Goal: Task Accomplishment & Management: Use online tool/utility

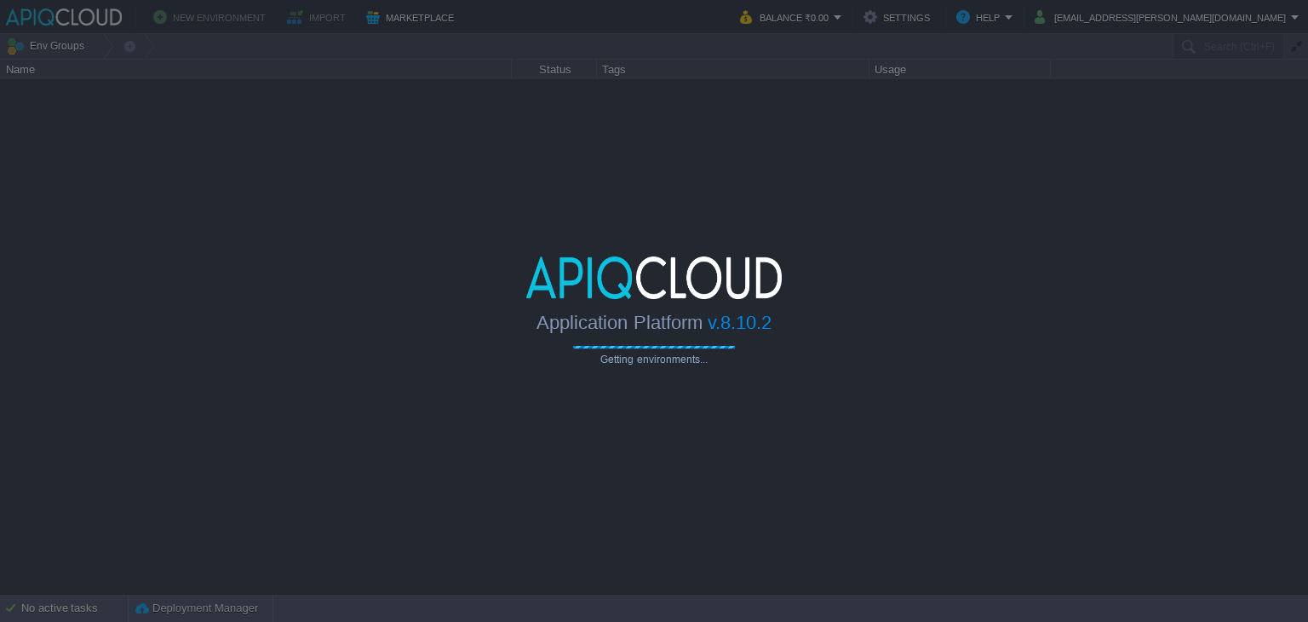
type input "Search (Ctrl+F)"
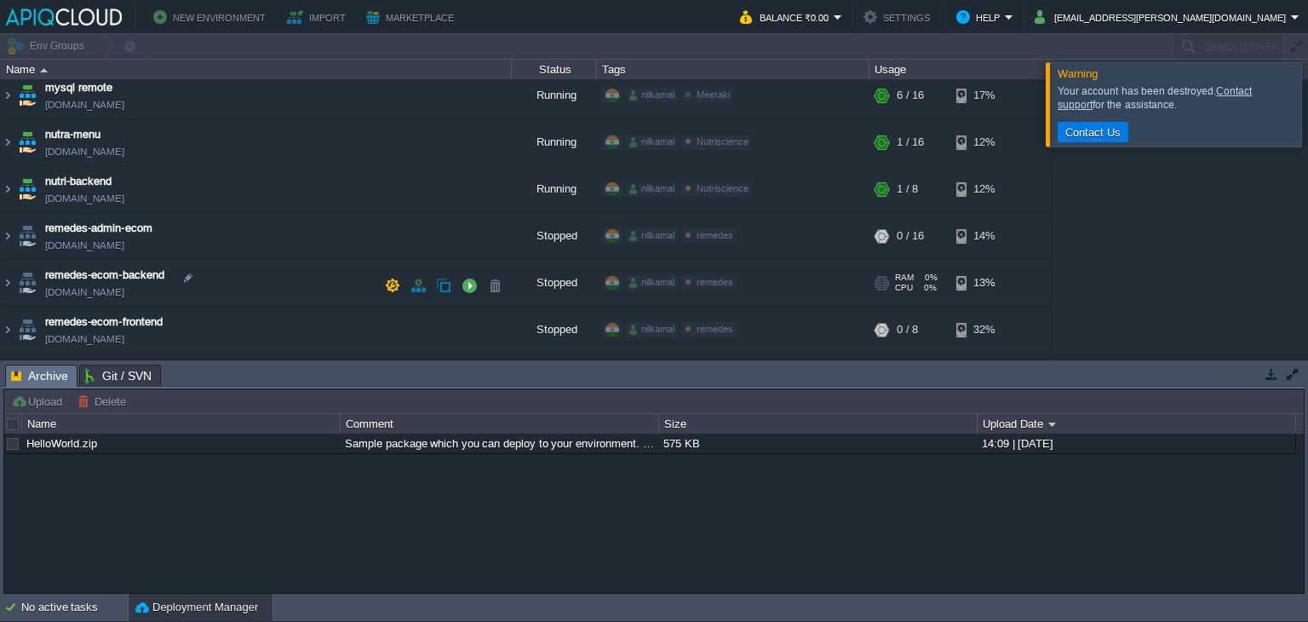
scroll to position [413, 0]
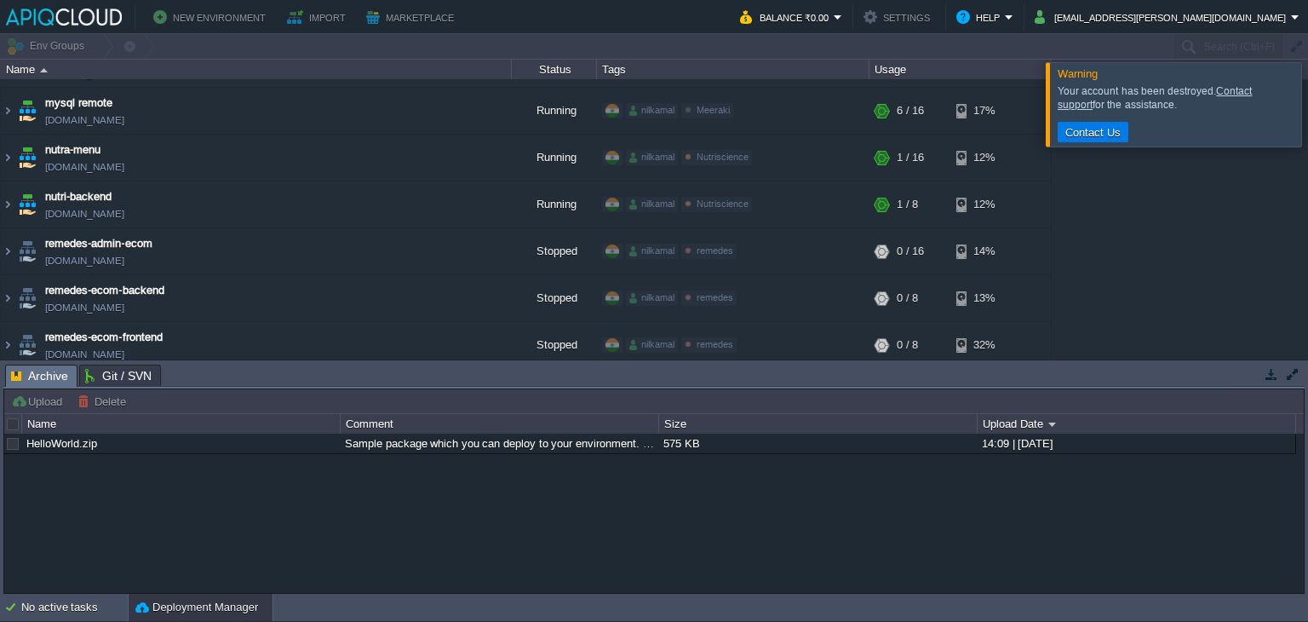
click at [0, 205] on table "adhar-ayurved-booking-frontend [DOMAIN_NAME] Stopped nilkamal Adhar Ayurved Edi…" at bounding box center [526, 64] width 1052 height 796
click at [11, 204] on img at bounding box center [8, 204] width 14 height 46
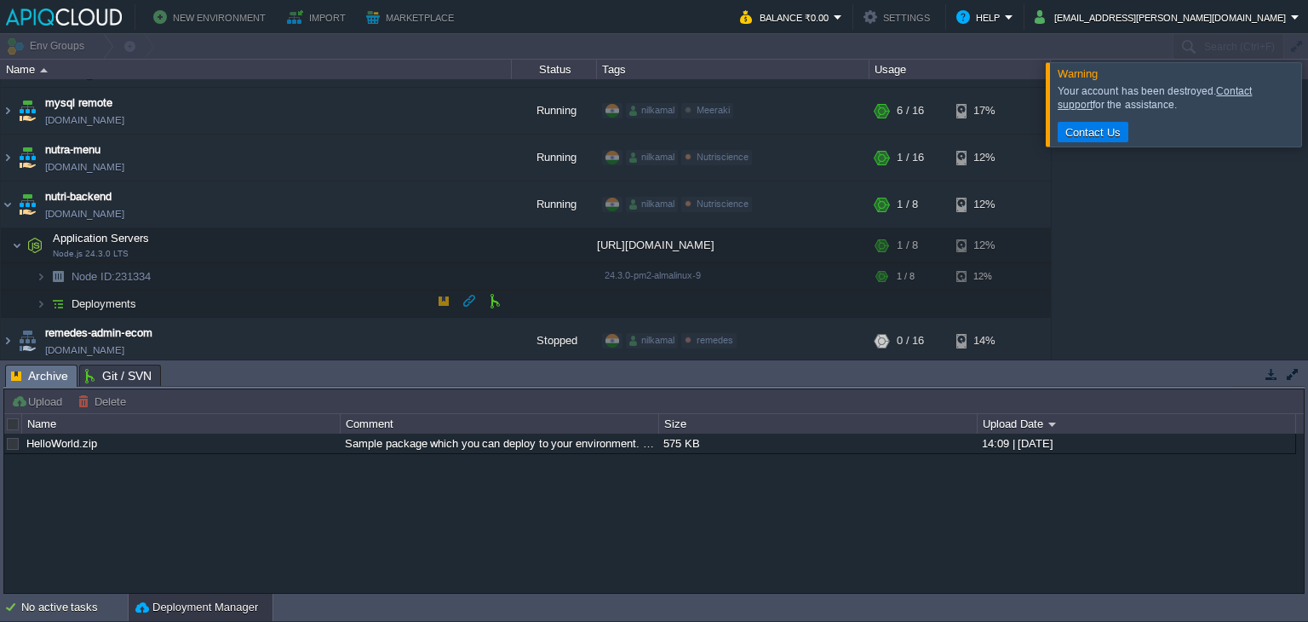
scroll to position [502, 0]
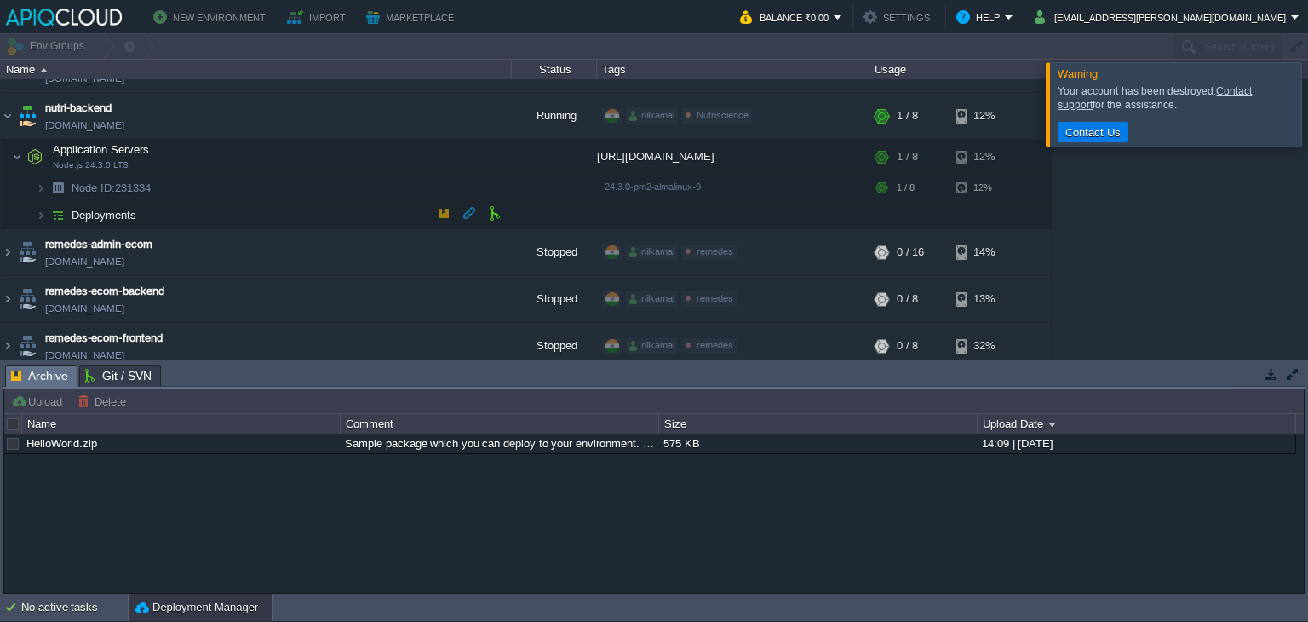
click at [49, 209] on img at bounding box center [58, 215] width 24 height 26
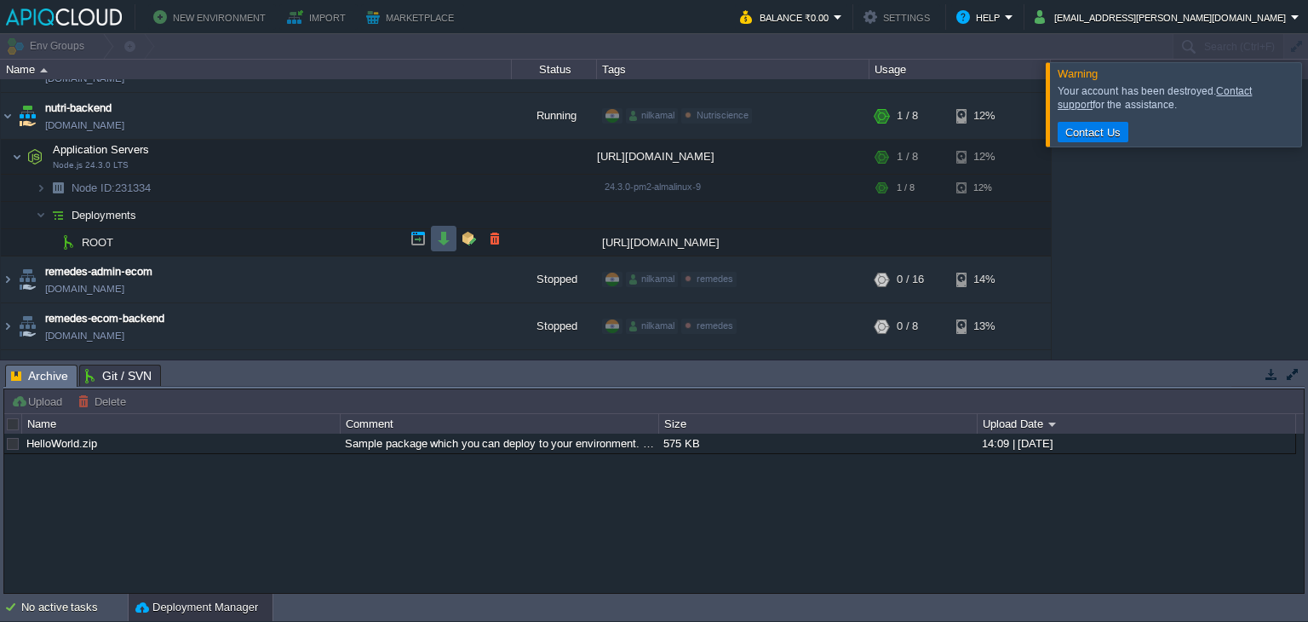
click at [441, 236] on button "button" at bounding box center [443, 238] width 15 height 15
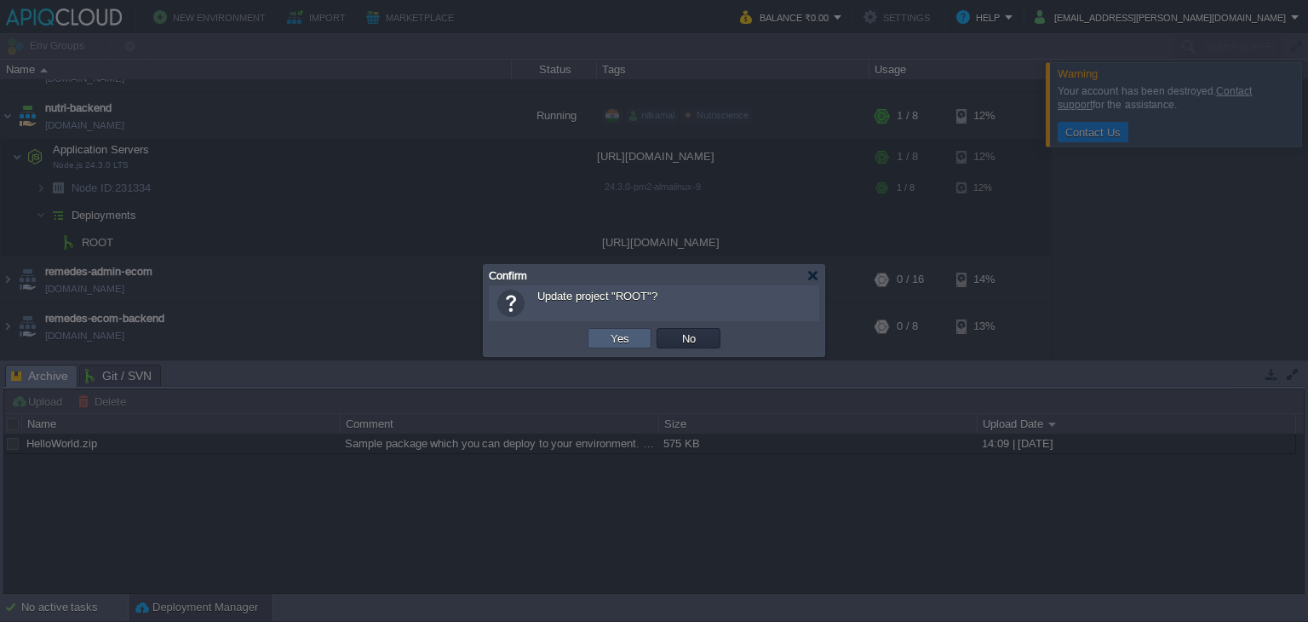
click at [628, 341] on button "Yes" at bounding box center [619, 337] width 29 height 15
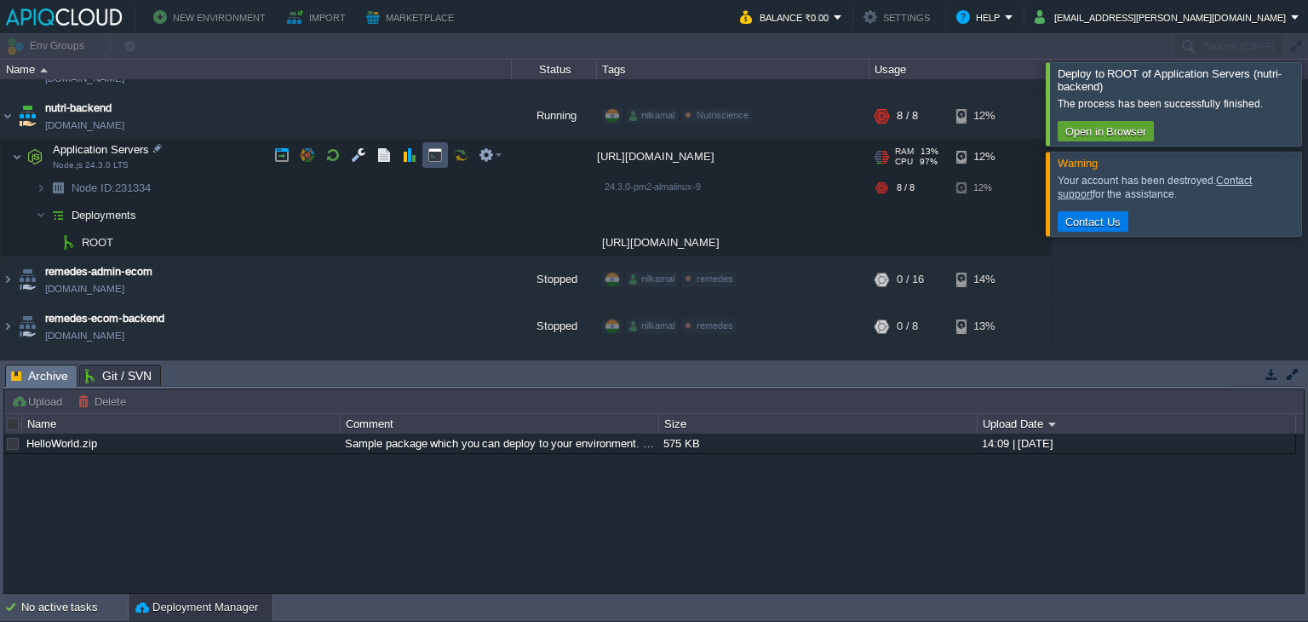
click at [438, 157] on button "button" at bounding box center [434, 154] width 15 height 15
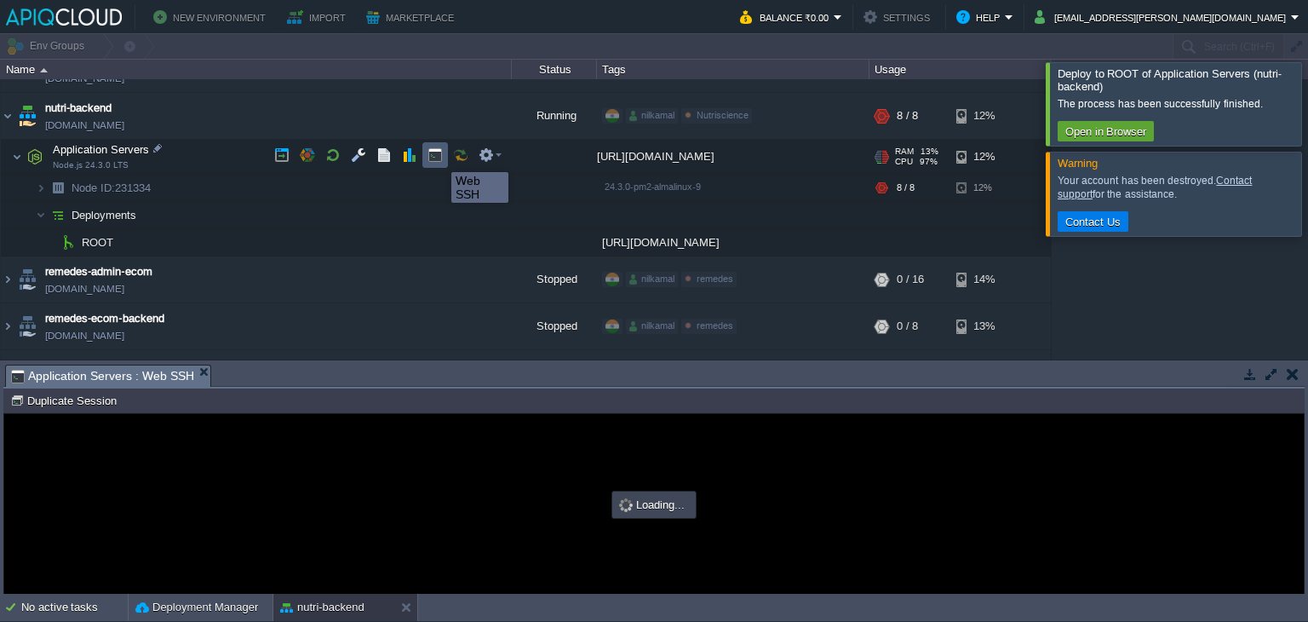
scroll to position [0, 0]
type input "#000000"
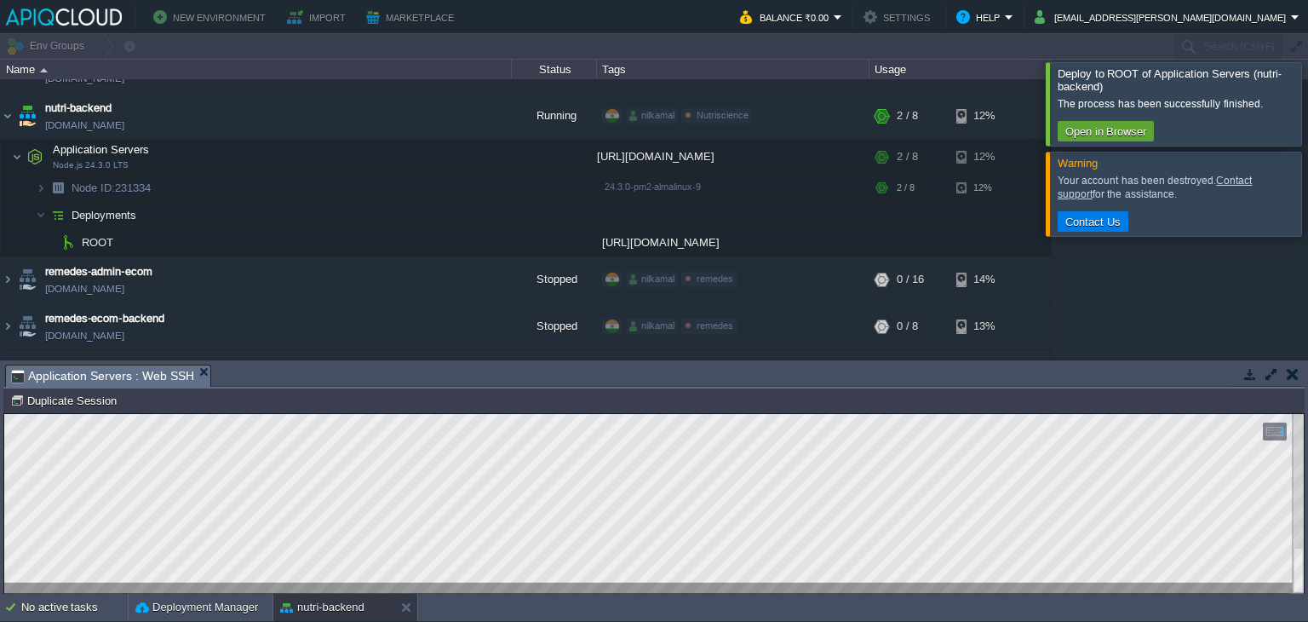
click at [1307, 127] on div at bounding box center [1328, 103] width 0 height 83
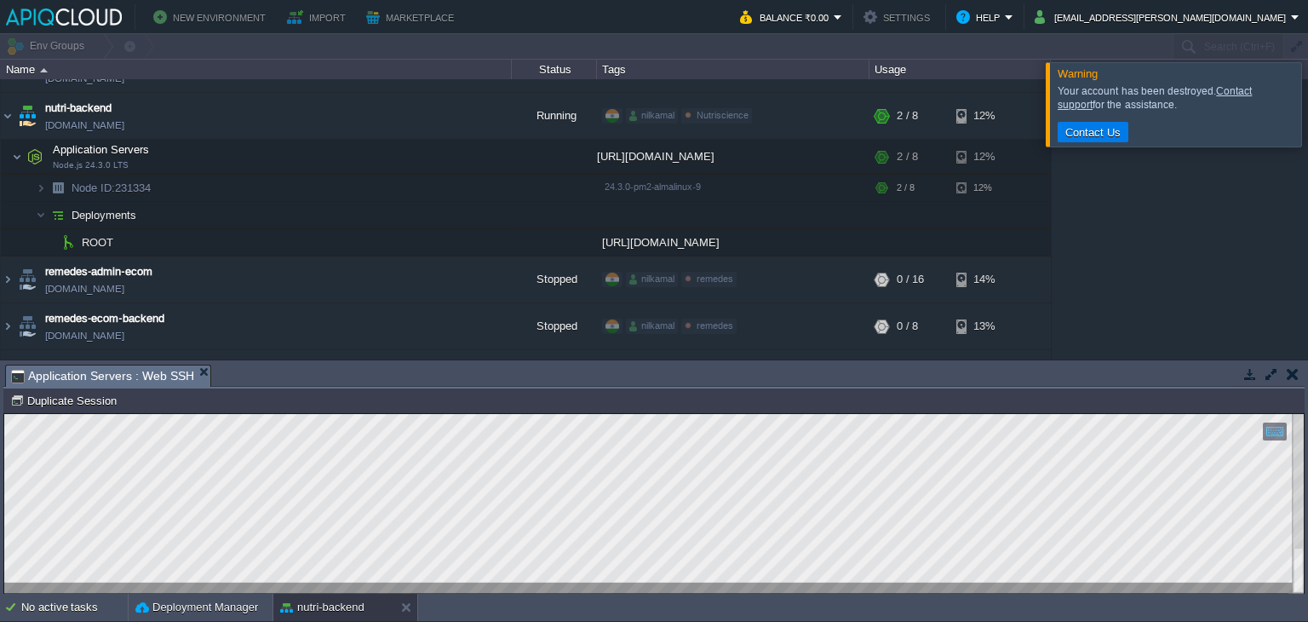
click at [1307, 127] on div at bounding box center [1328, 103] width 0 height 83
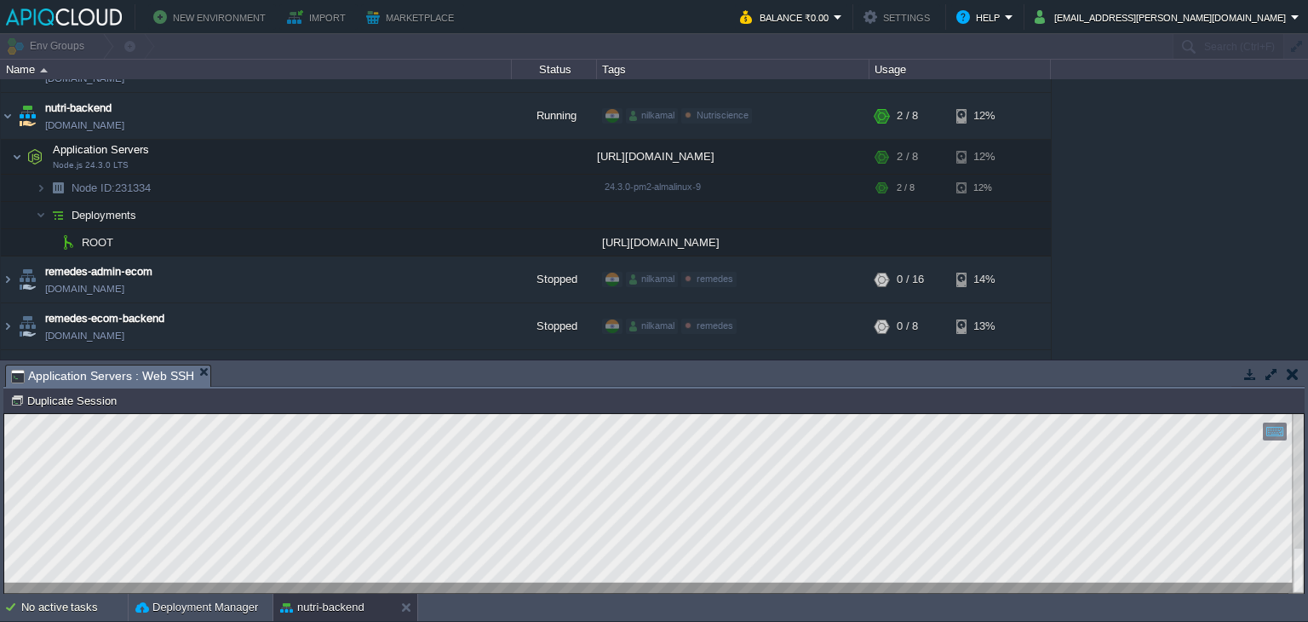
click at [1297, 374] on button "button" at bounding box center [1293, 373] width 12 height 15
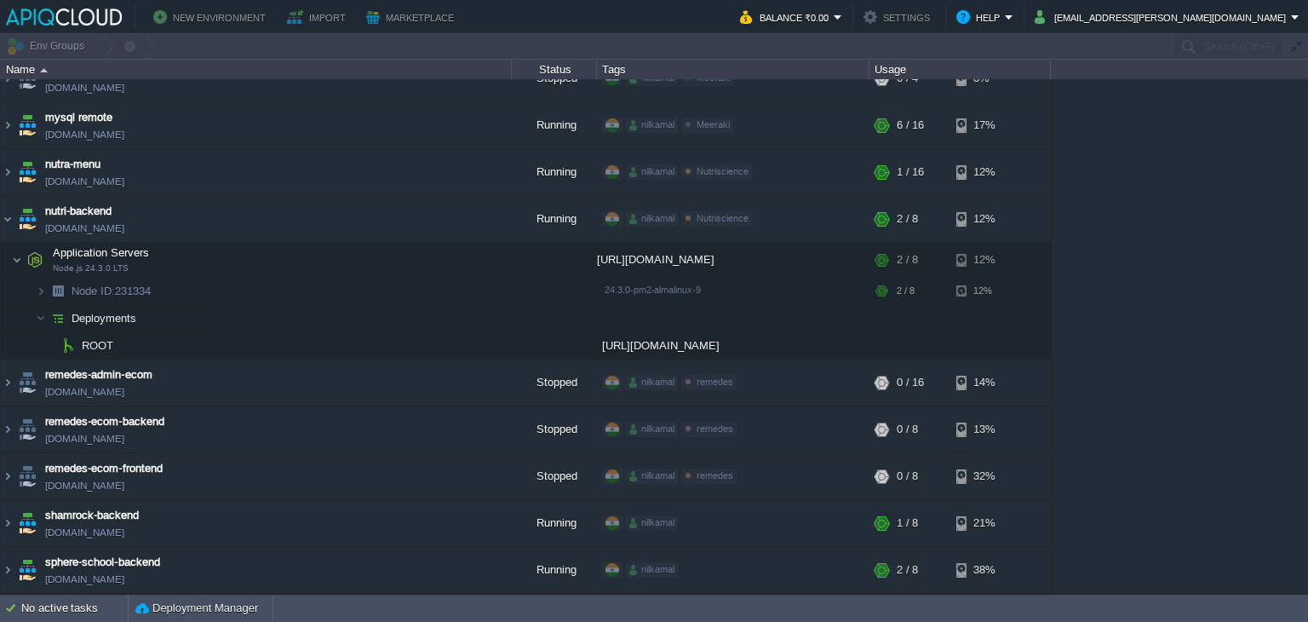
scroll to position [395, 0]
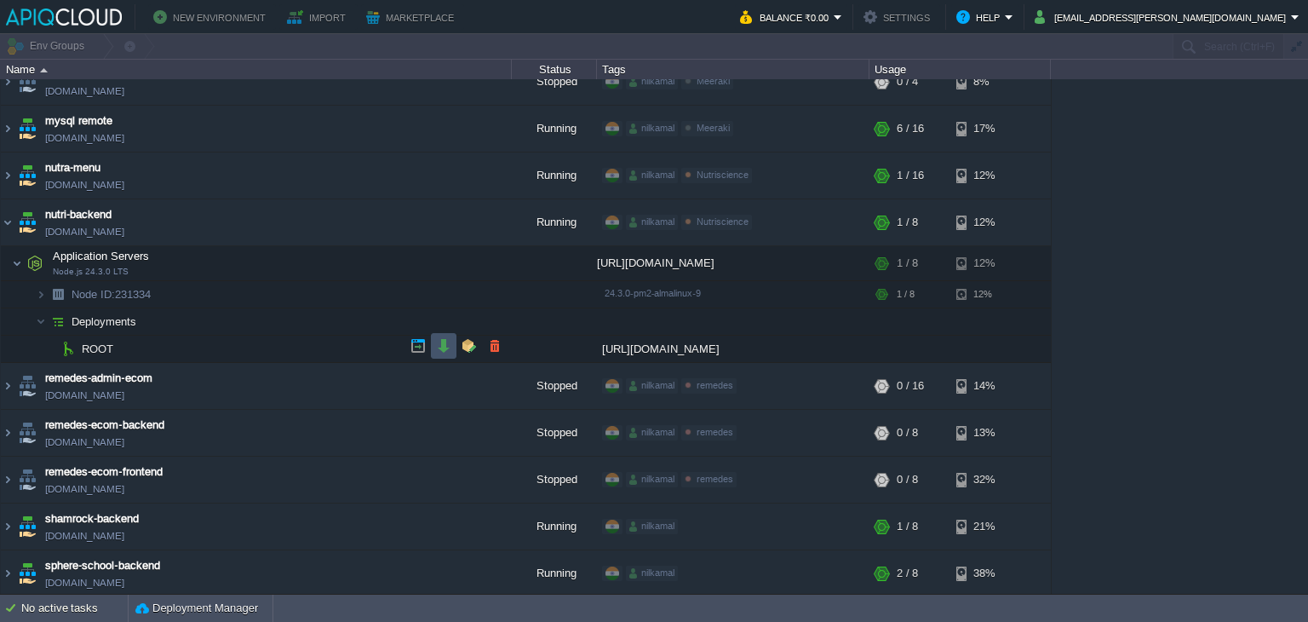
click at [440, 338] on button "button" at bounding box center [443, 345] width 15 height 15
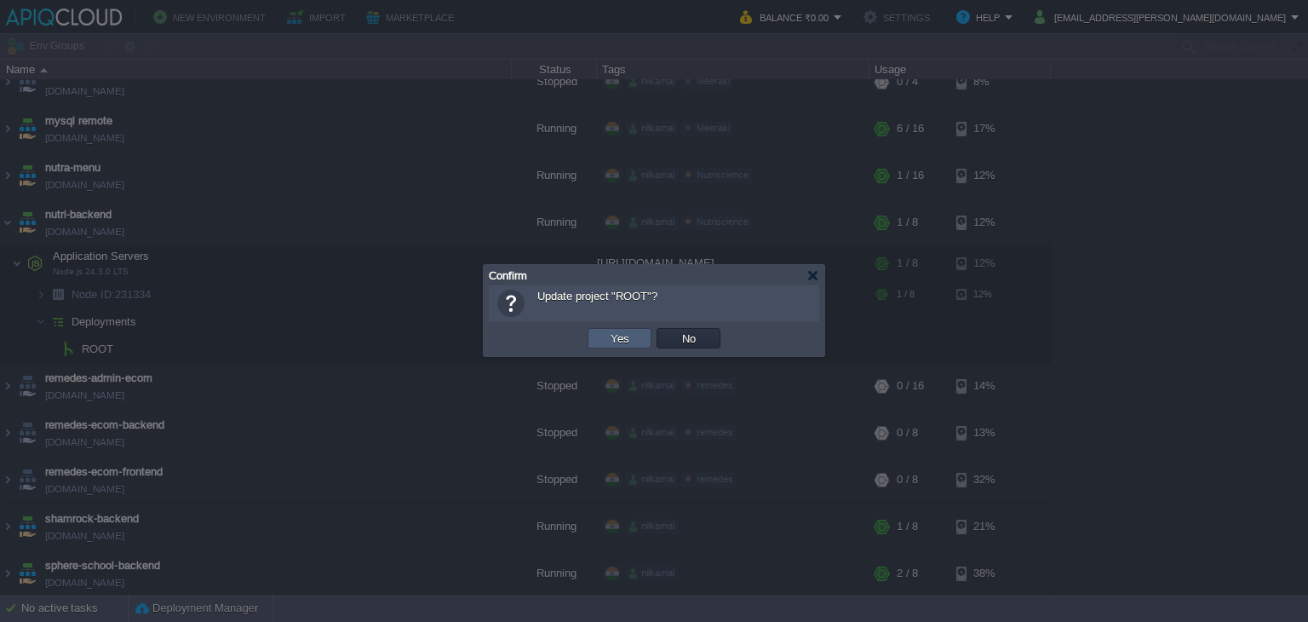
click at [637, 344] on td "Yes" at bounding box center [619, 338] width 64 height 20
